Goal: Navigation & Orientation: Find specific page/section

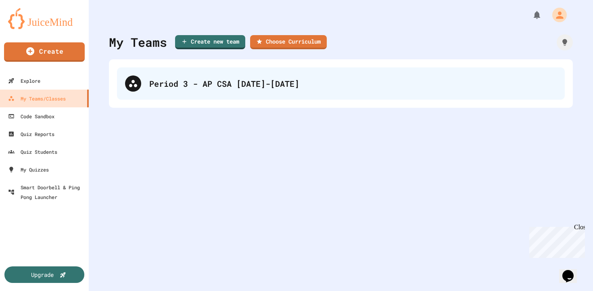
click at [309, 77] on div "Period 3 - AP CSA [DATE]-[DATE]" at bounding box center [353, 83] width 408 height 12
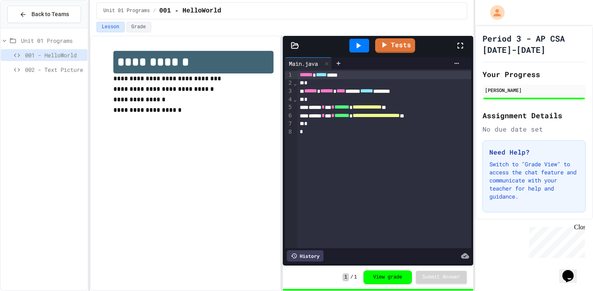
click at [32, 68] on span "002 - Text Picture" at bounding box center [54, 69] width 59 height 8
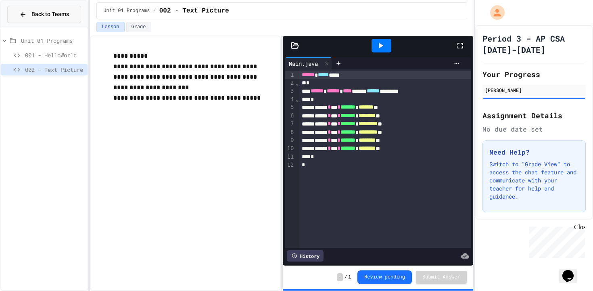
click at [59, 21] on button "Back to Teams" at bounding box center [44, 14] width 74 height 17
